Goal: Information Seeking & Learning: Learn about a topic

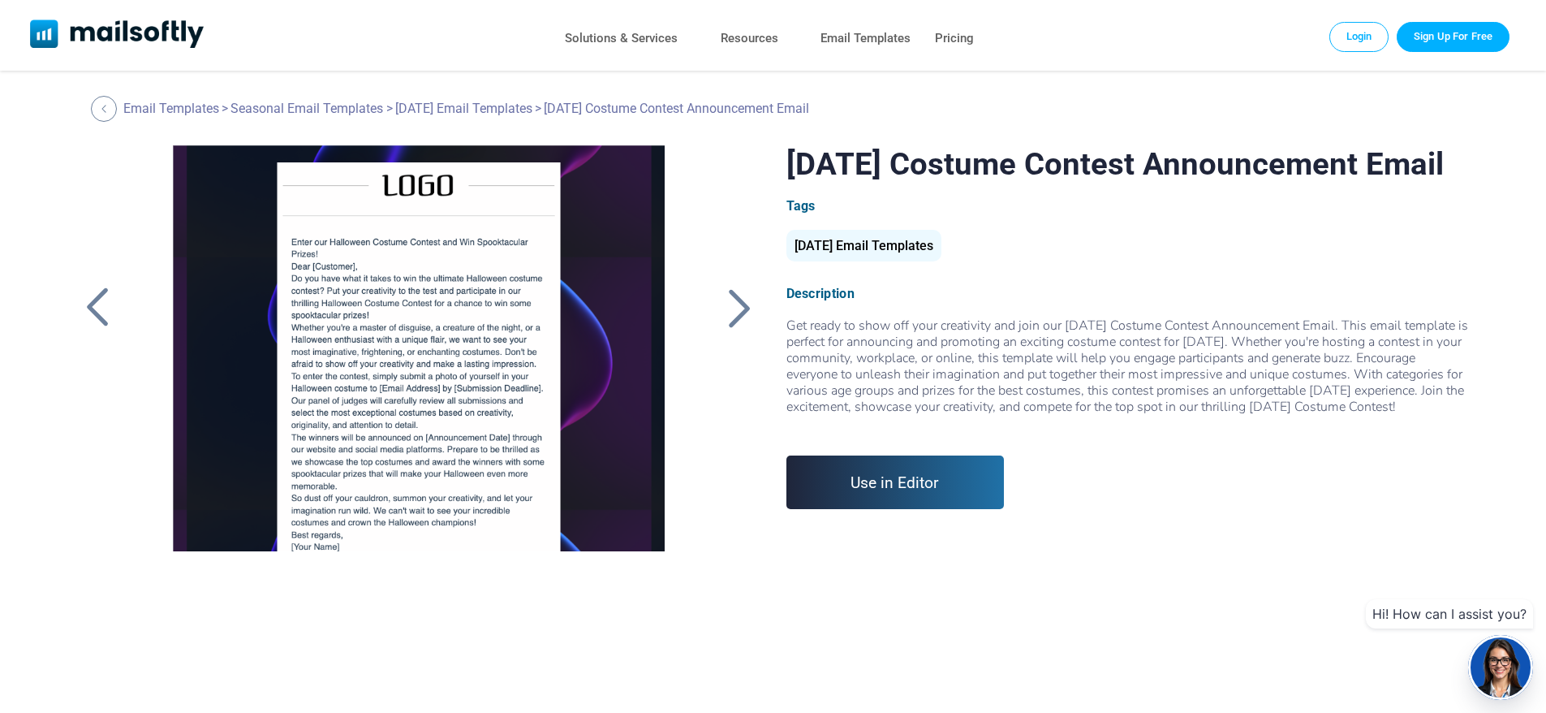
click at [737, 313] on div at bounding box center [740, 308] width 41 height 42
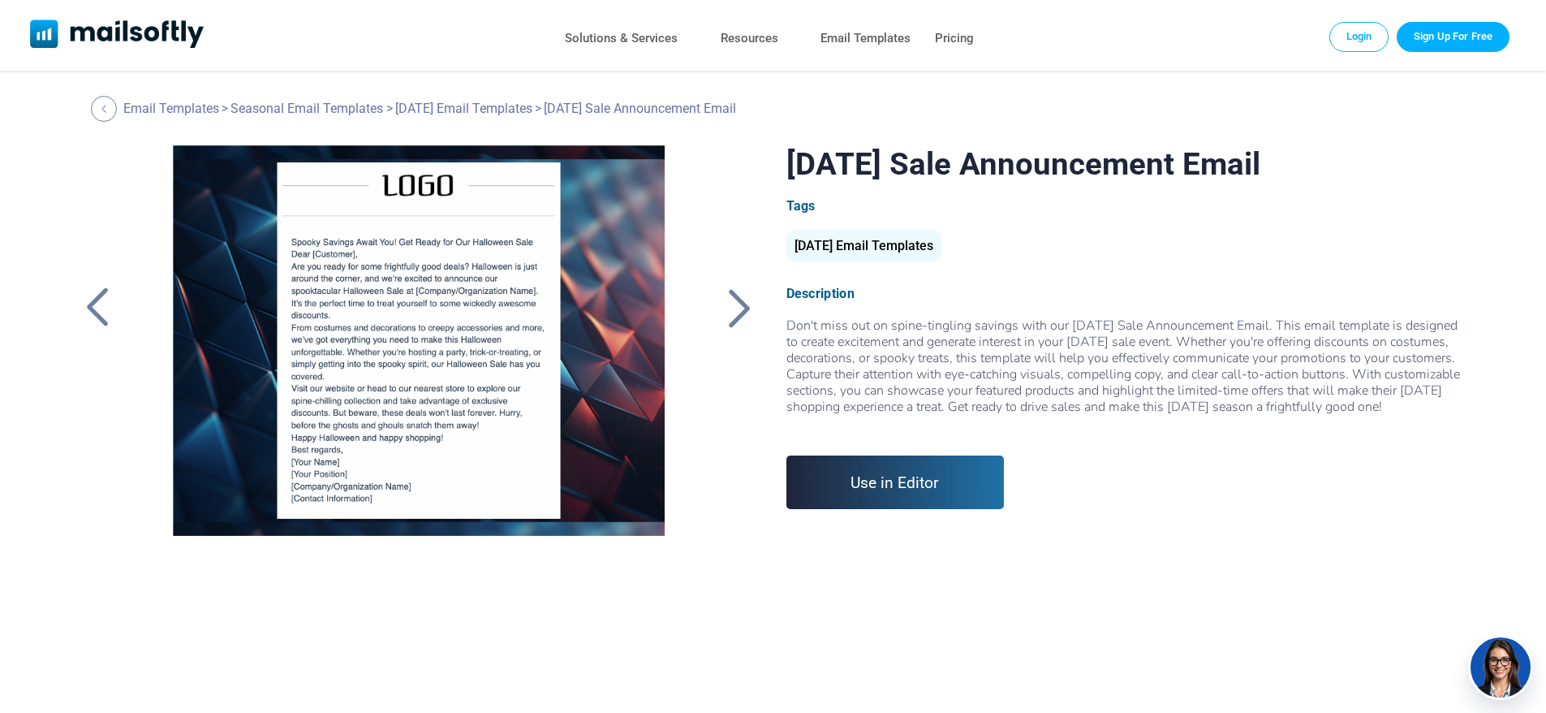
click at [737, 313] on div at bounding box center [740, 308] width 41 height 42
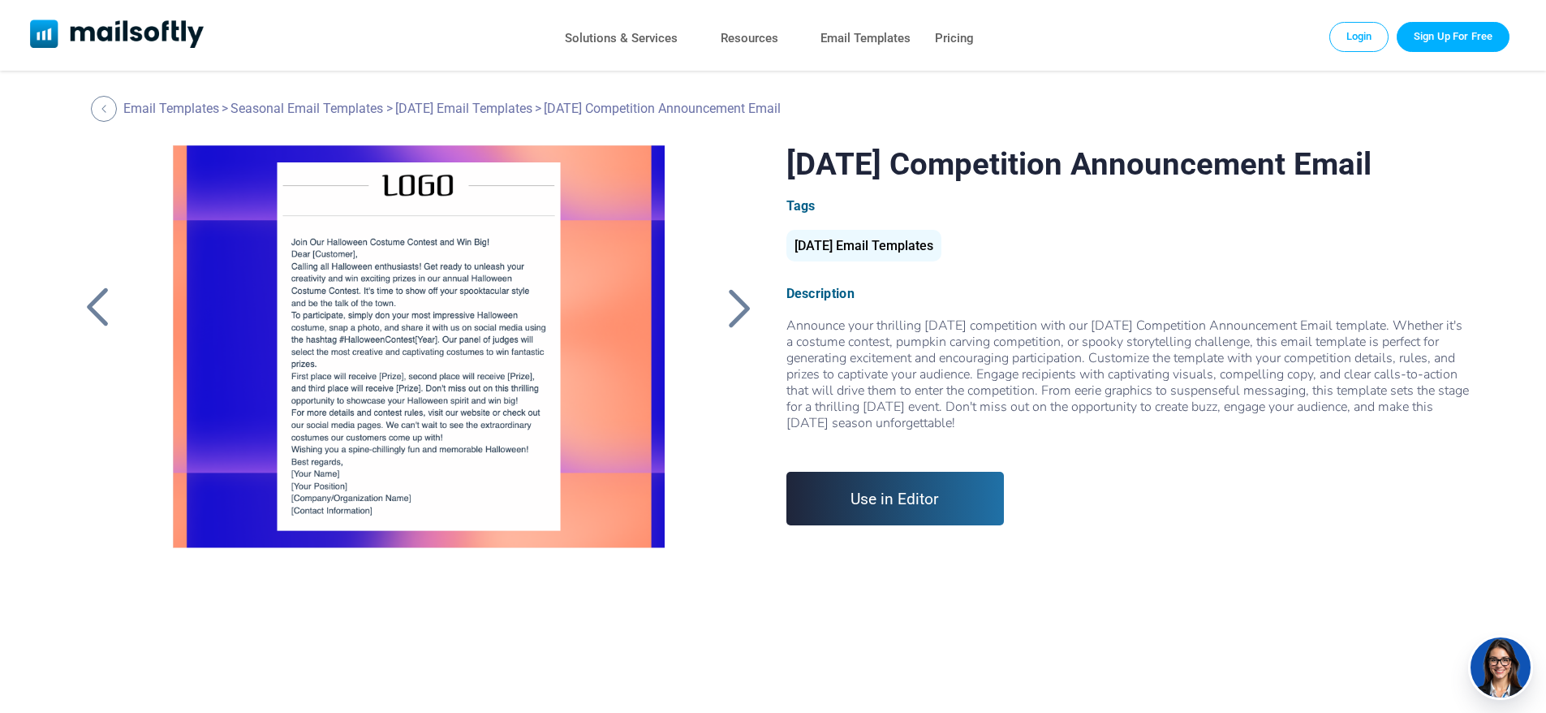
click at [737, 313] on div at bounding box center [740, 308] width 41 height 42
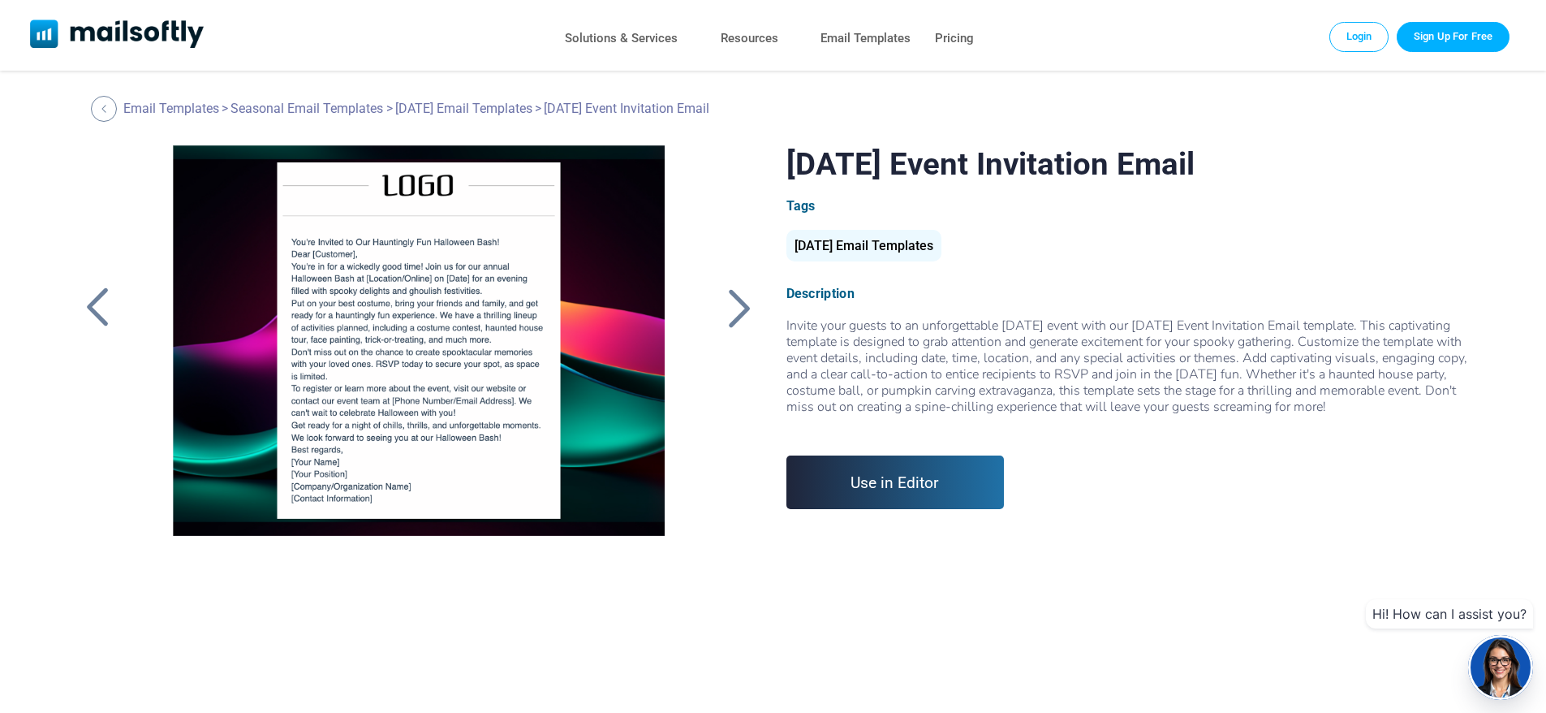
click at [737, 313] on div at bounding box center [740, 308] width 41 height 42
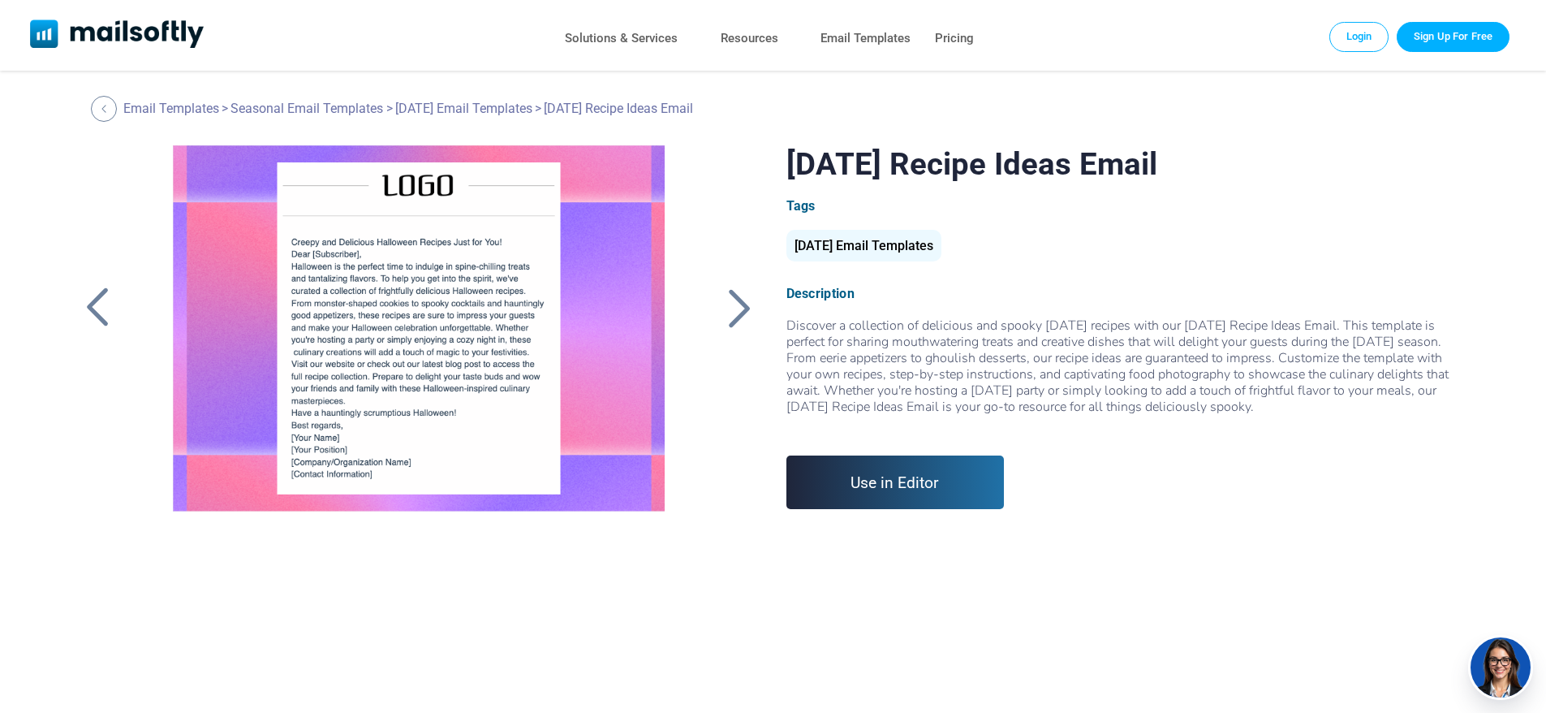
click at [737, 313] on div at bounding box center [740, 308] width 41 height 42
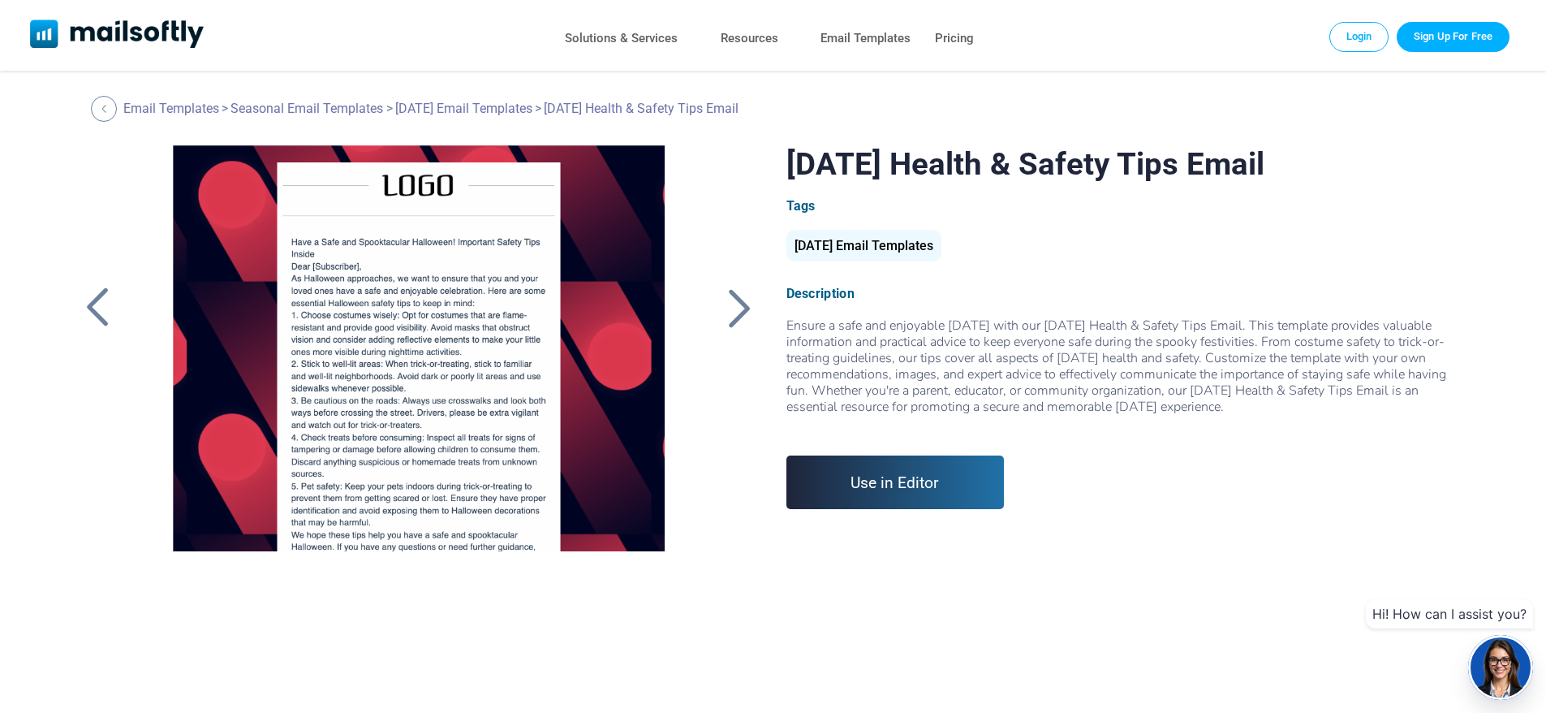
click at [737, 313] on div at bounding box center [740, 308] width 41 height 42
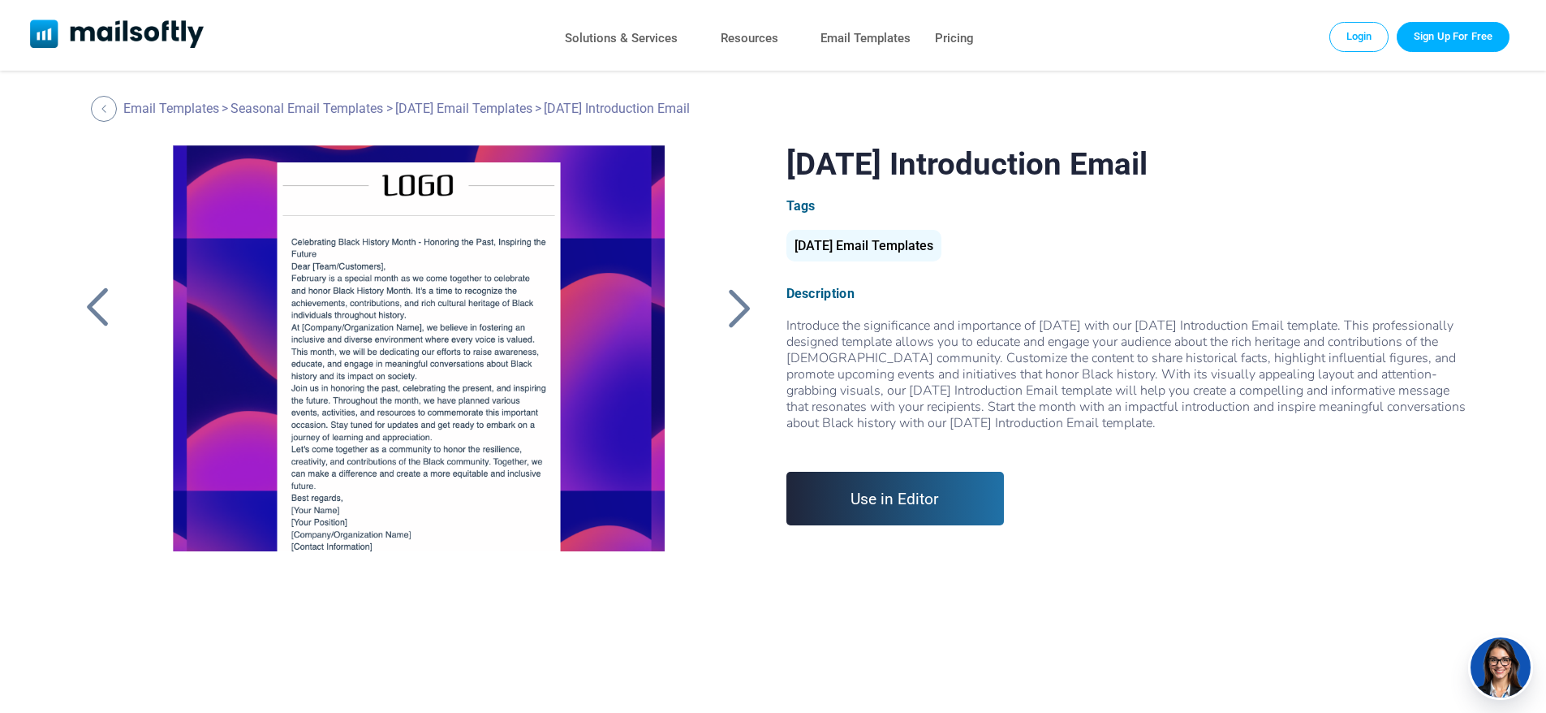
click at [737, 313] on div at bounding box center [740, 308] width 41 height 42
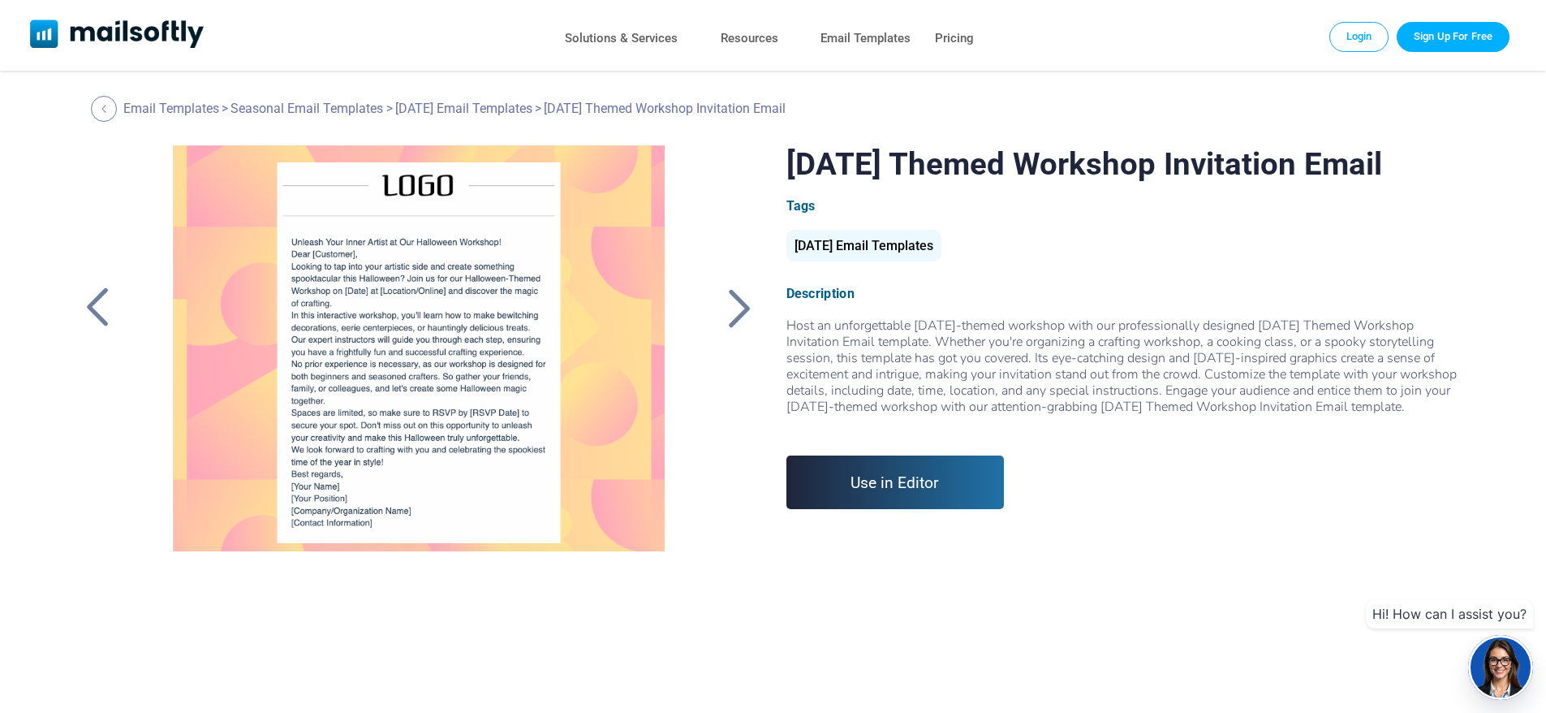
click at [735, 315] on div at bounding box center [740, 308] width 41 height 42
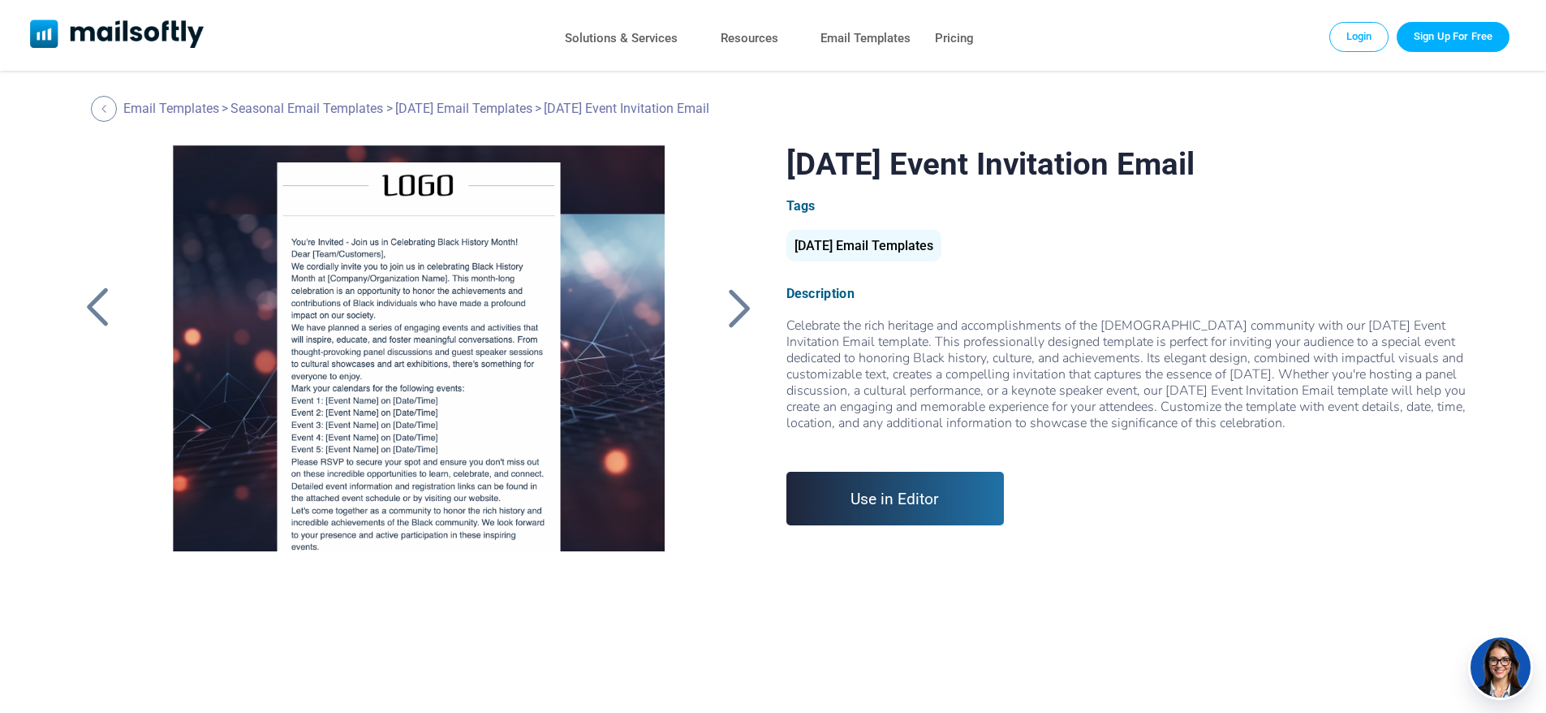
click at [735, 315] on div at bounding box center [740, 308] width 41 height 42
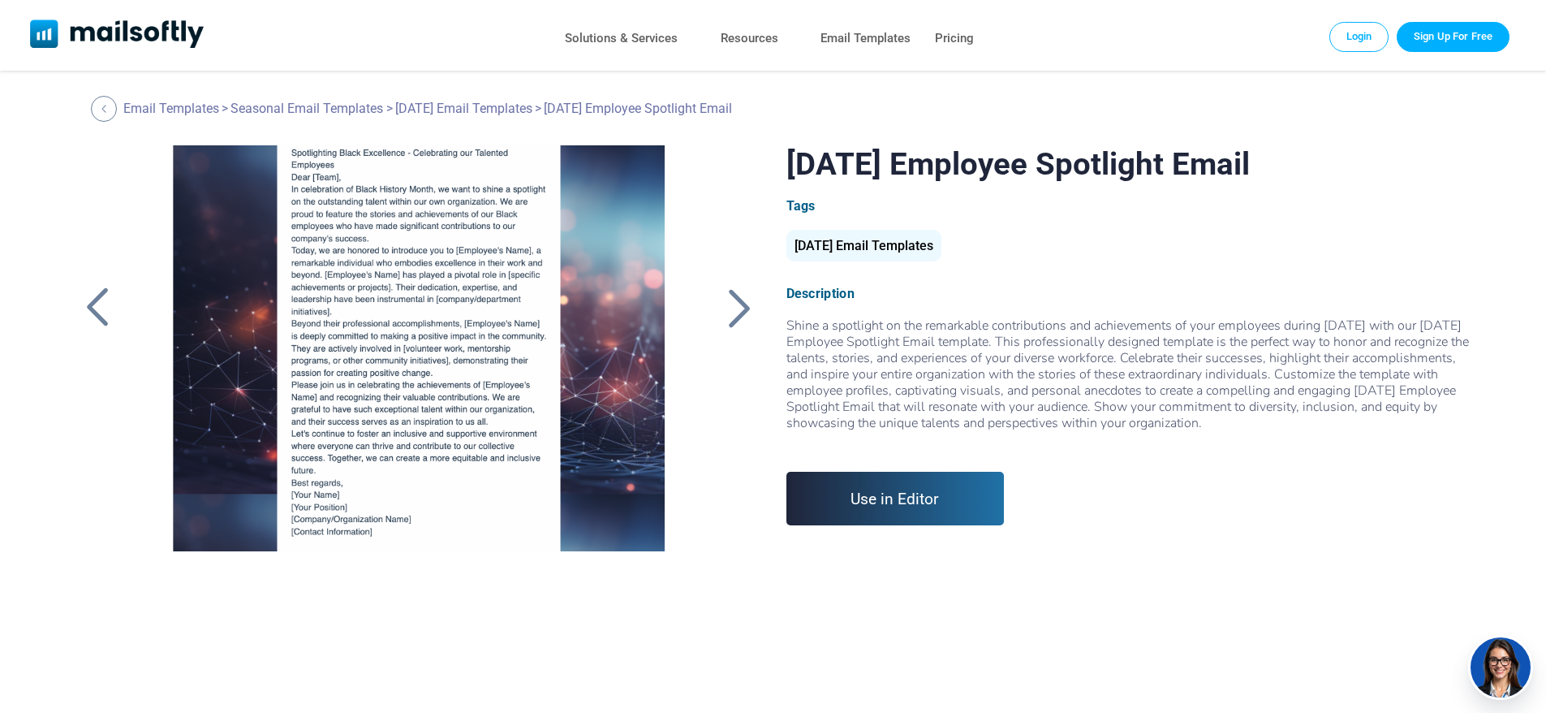
scroll to position [95, 0]
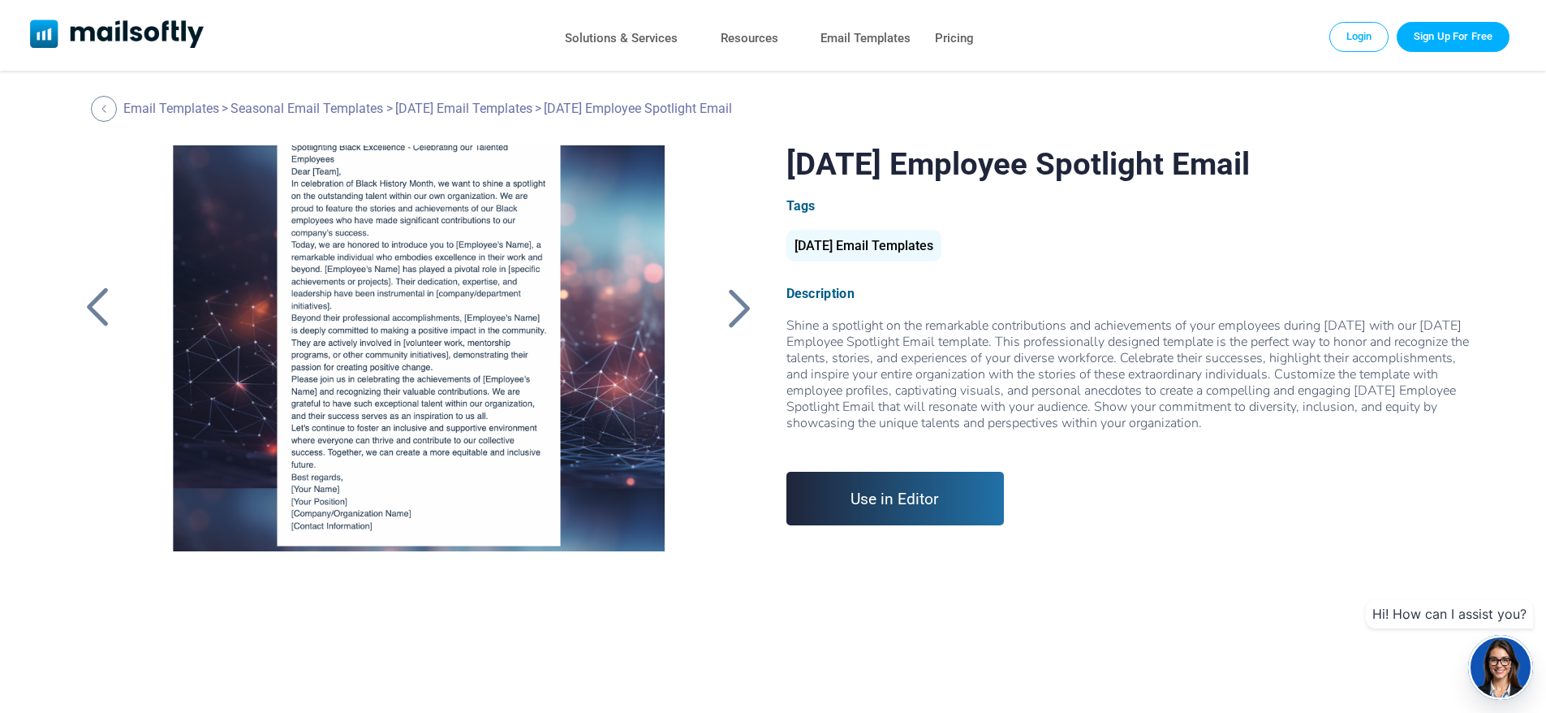
drag, startPoint x: 88, startPoint y: 309, endPoint x: 87, endPoint y: 273, distance: 36.6
click at [91, 308] on div at bounding box center [97, 308] width 41 height 42
